Goal: Navigation & Orientation: Find specific page/section

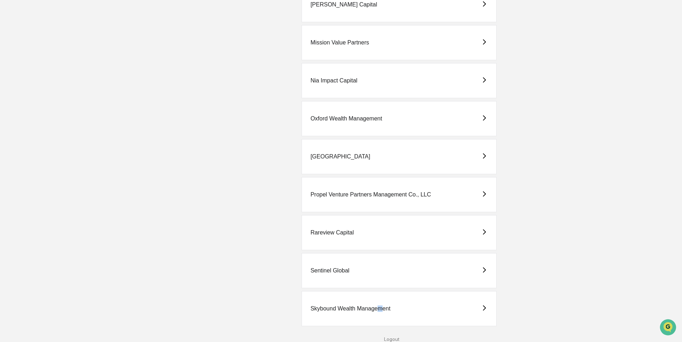
click at [380, 304] on div "Skybound Wealth Management" at bounding box center [398, 308] width 195 height 35
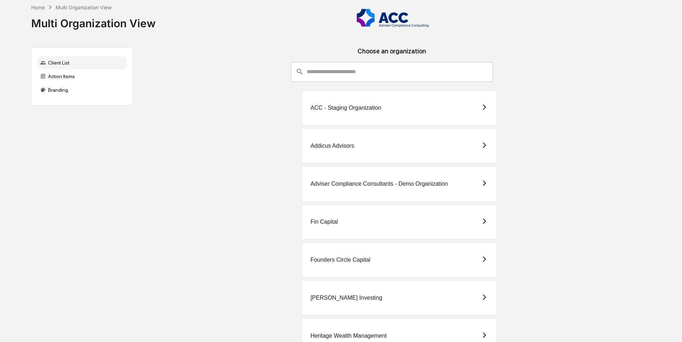
click at [368, 149] on div "Addicus Advisors" at bounding box center [398, 145] width 195 height 35
